Goal: Find specific page/section

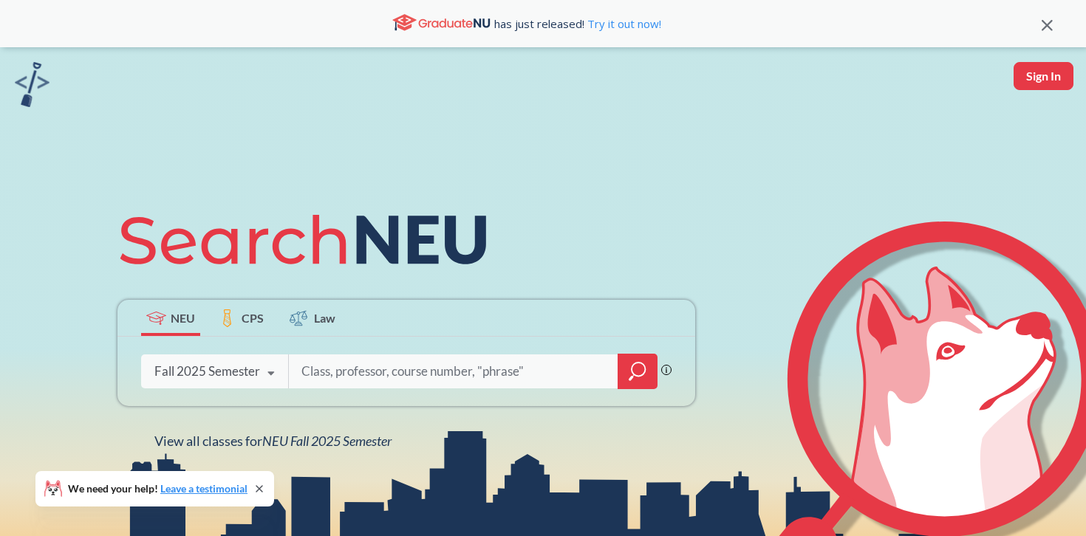
scroll to position [26, 0]
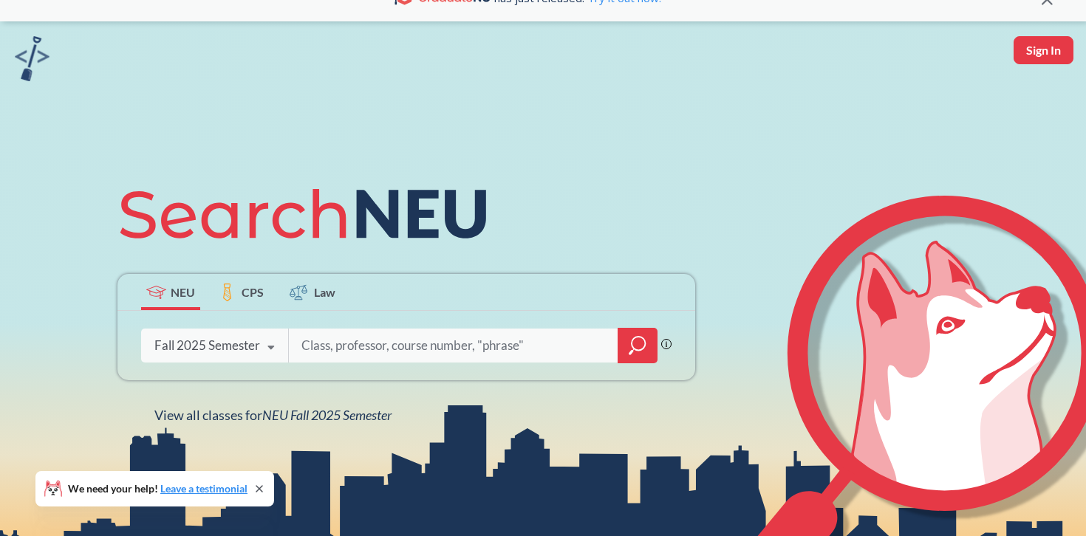
click at [239, 341] on div "Fall 2025 Semester" at bounding box center [207, 346] width 106 height 16
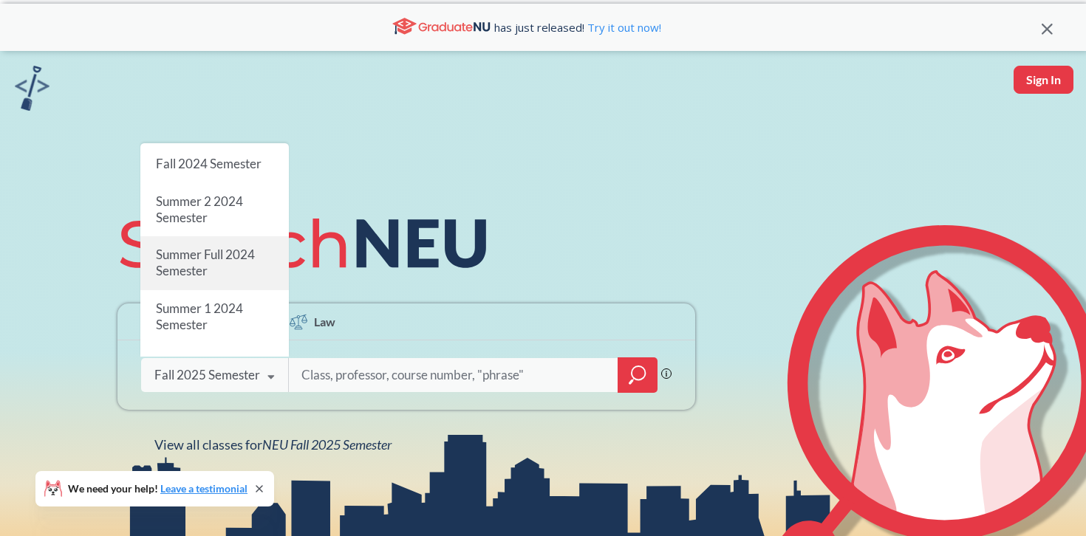
scroll to position [186, 0]
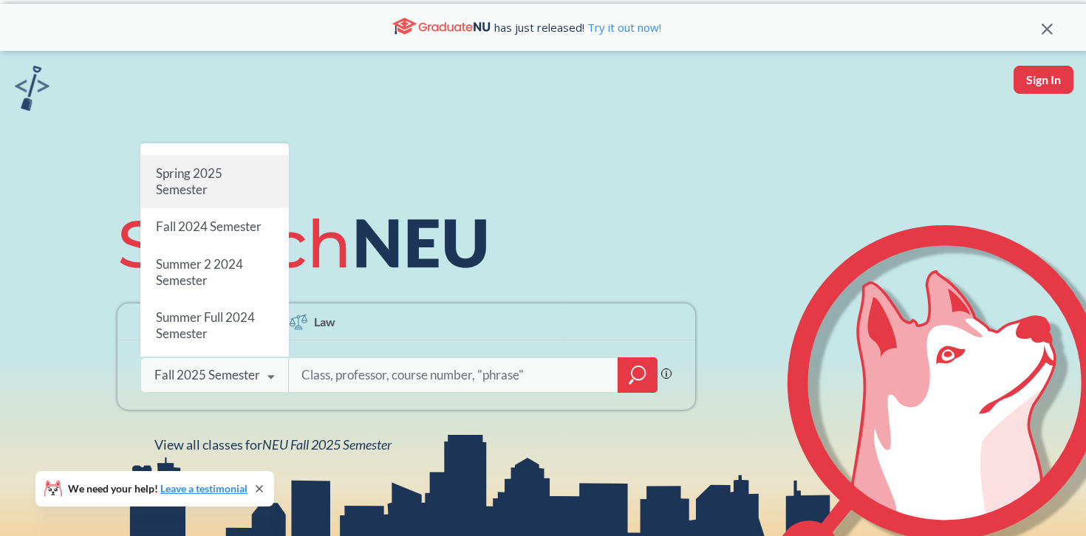
click at [209, 166] on span "Spring 2025 Semester" at bounding box center [189, 182] width 67 height 32
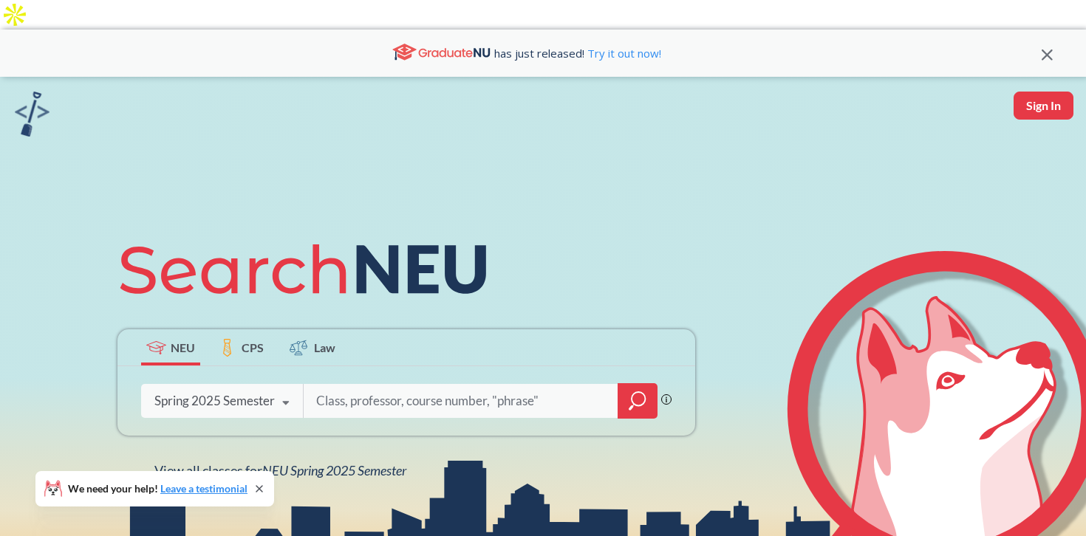
click at [380, 386] on input "search" at bounding box center [461, 401] width 293 height 31
type input "mobile"
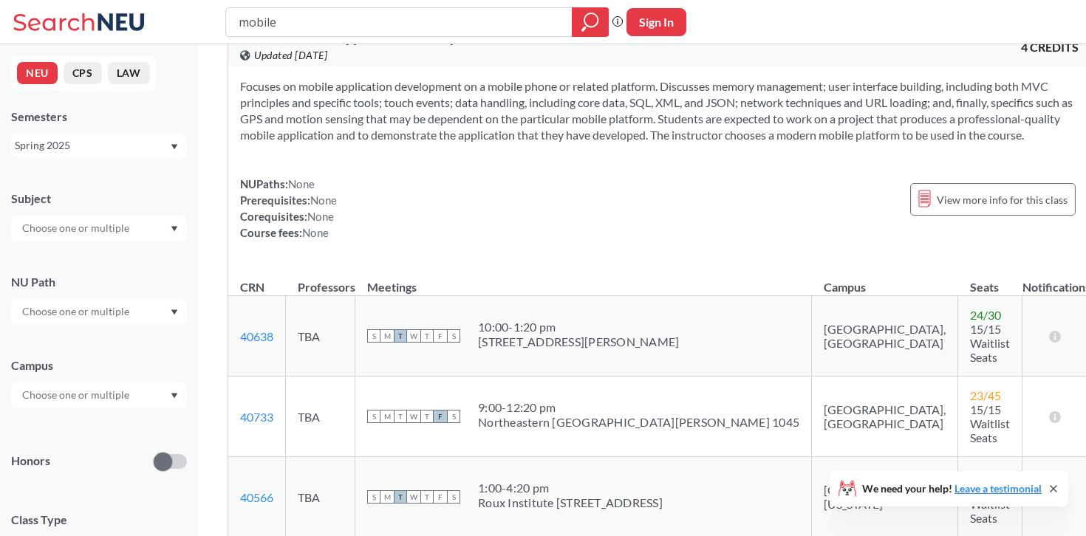
scroll to position [733, 0]
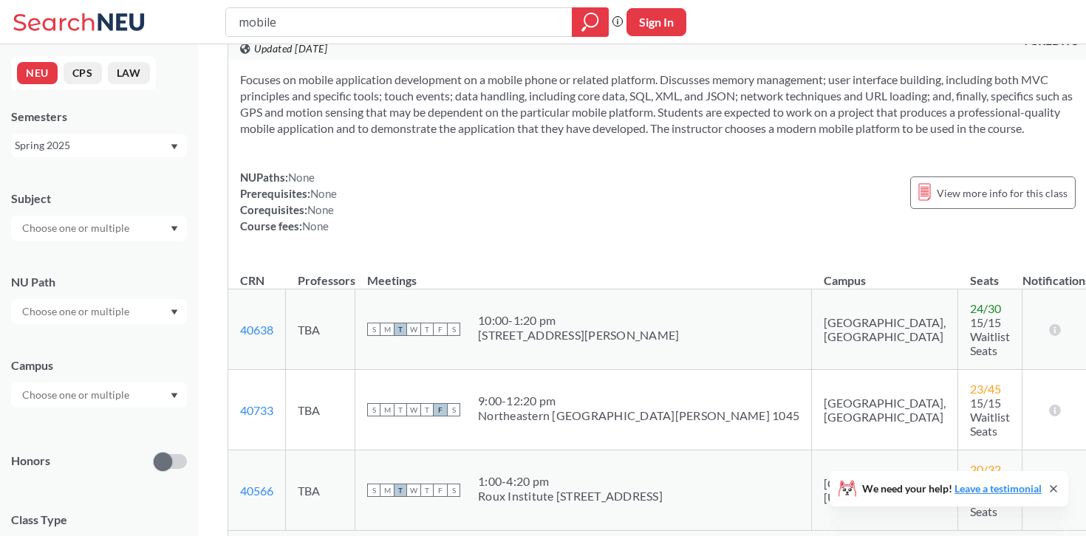
click at [343, 536] on span "Show all sections (2 more)" at bounding box center [300, 545] width 120 height 13
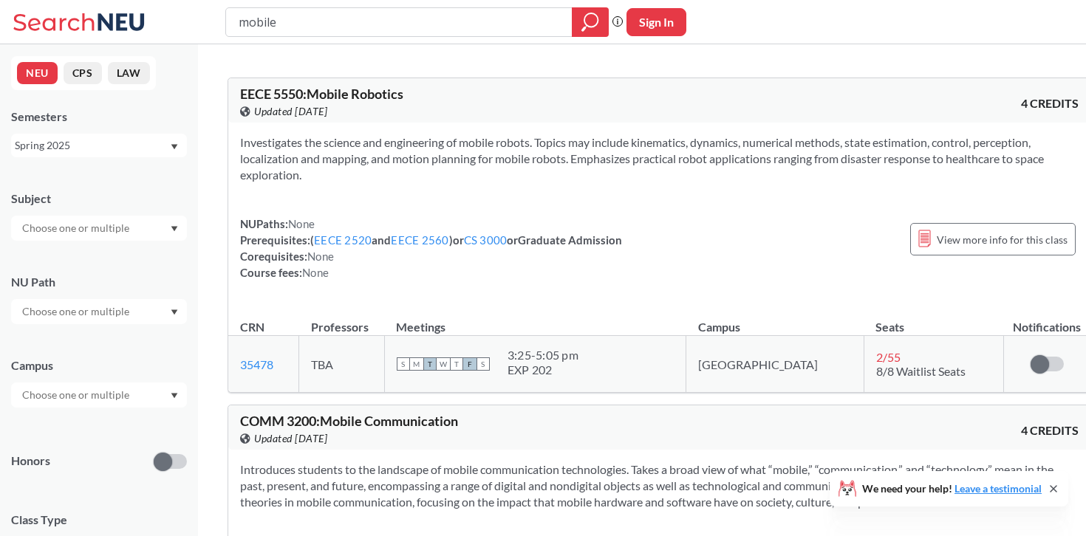
scroll to position [0, 0]
